Goal: Information Seeking & Learning: Learn about a topic

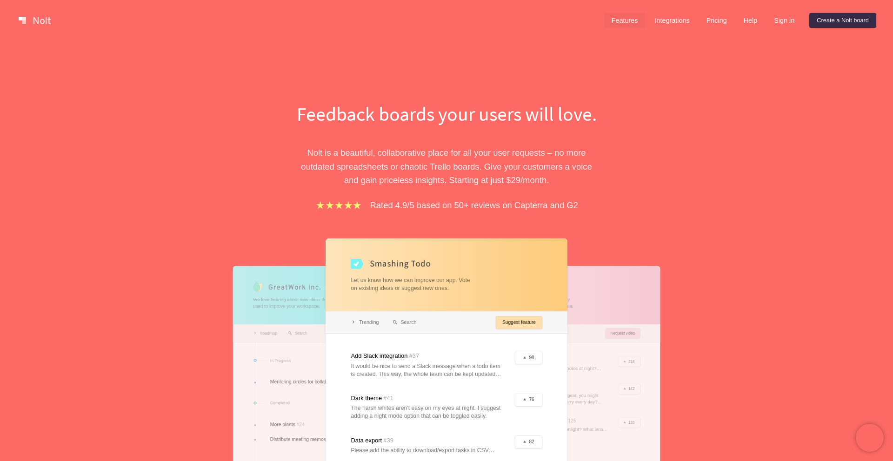
click at [610, 20] on link "Features" at bounding box center [624, 20] width 41 height 15
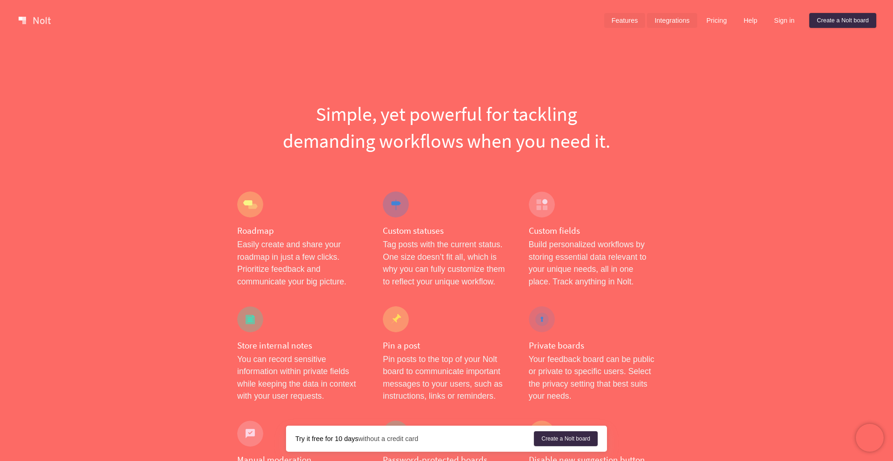
click at [672, 21] on link "Integrations" at bounding box center [672, 20] width 50 height 15
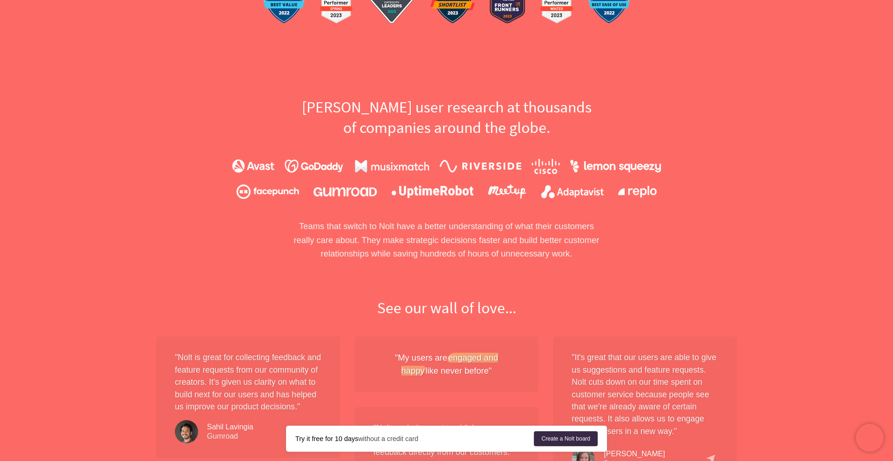
scroll to position [552, 0]
